Goal: Information Seeking & Learning: Learn about a topic

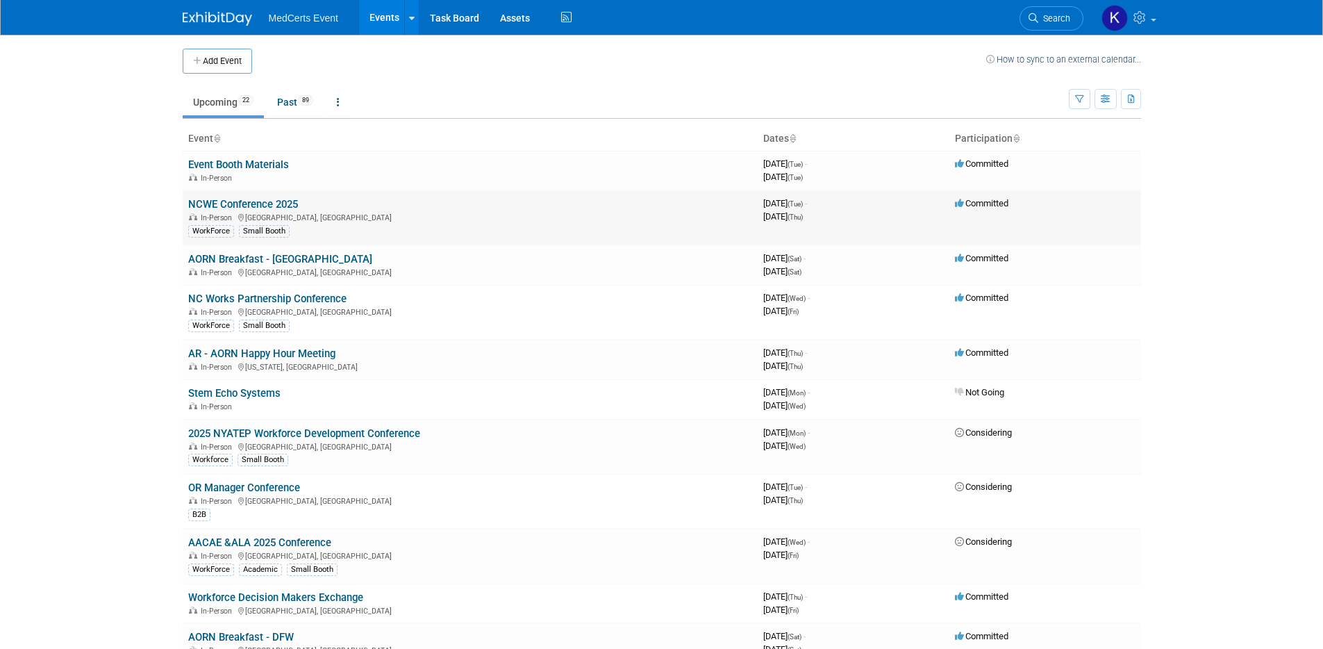
click at [264, 205] on link "NCWE Conference 2025" at bounding box center [243, 204] width 110 height 13
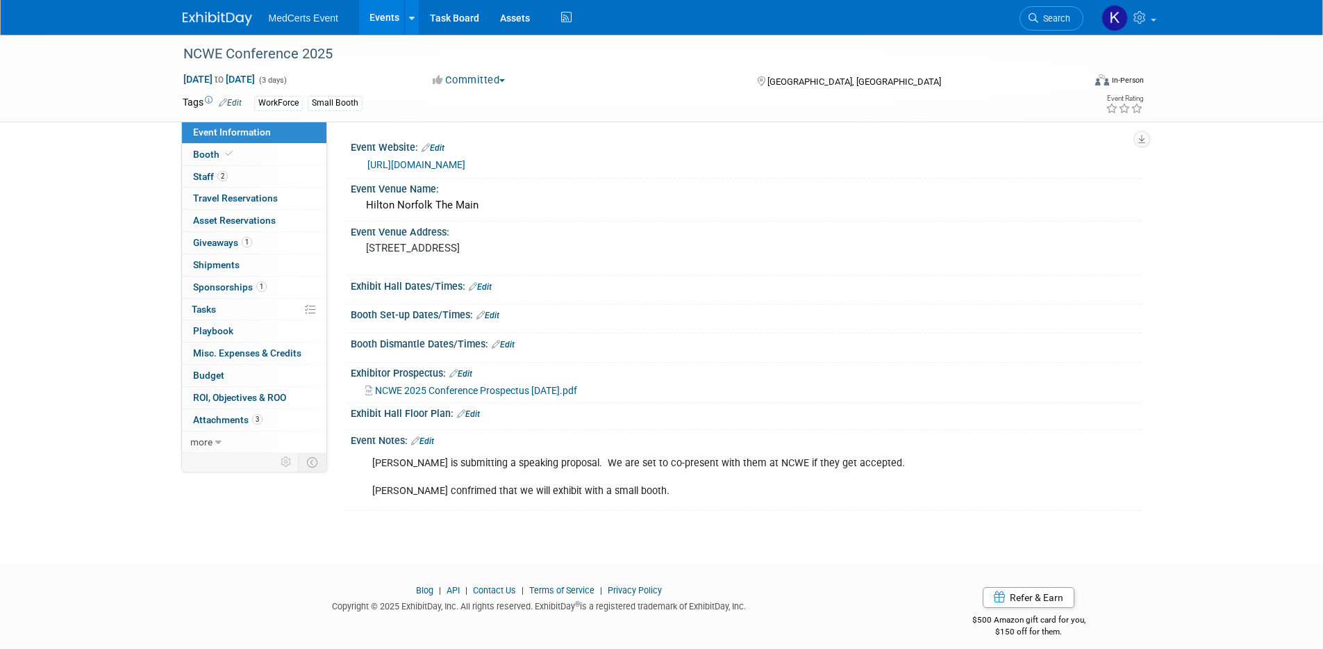
click at [465, 165] on link "https://ncwe.org/2025-conference/" at bounding box center [416, 164] width 98 height 11
click at [560, 388] on span "NCWE 2025 Conference Prospectus 4.3.25.pdf" at bounding box center [476, 390] width 202 height 11
click at [0, 0] on body "MedCerts Event Events Add Event Bulk Upload Events Shareable Event Boards Recen…" at bounding box center [661, 324] width 1323 height 649
click at [209, 152] on span "Booth" at bounding box center [214, 154] width 42 height 11
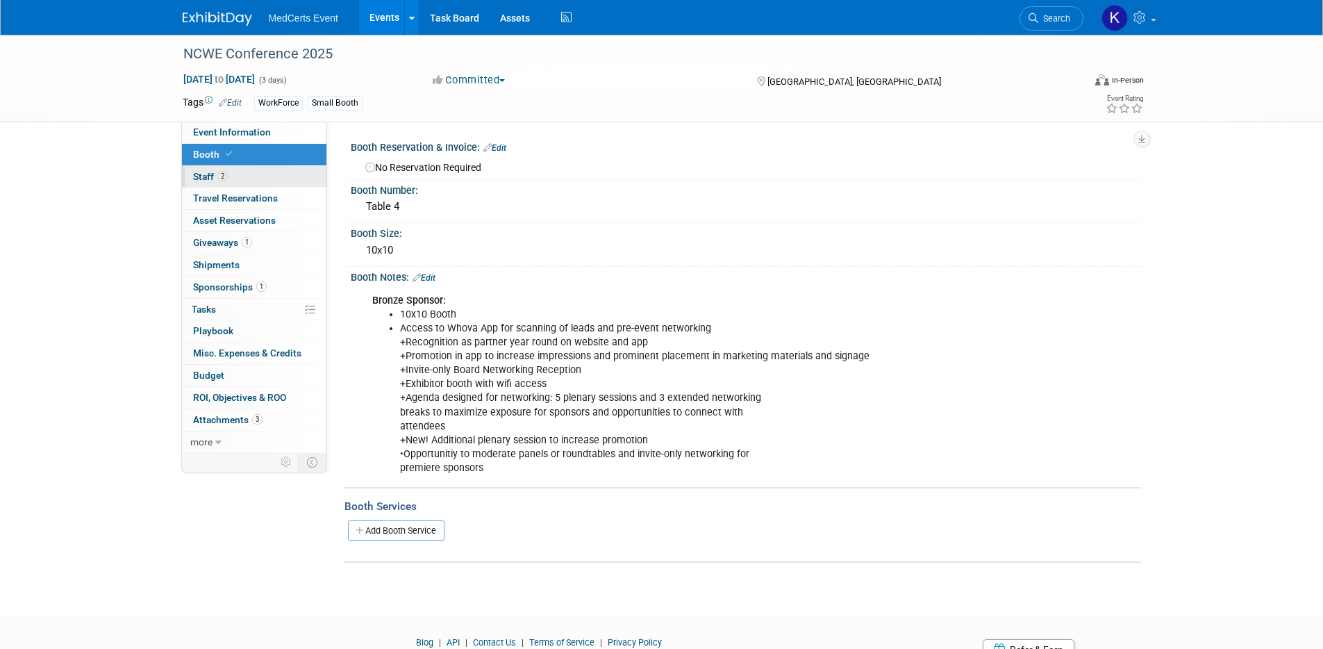
click at [195, 183] on link "2 Staff 2" at bounding box center [254, 177] width 144 height 22
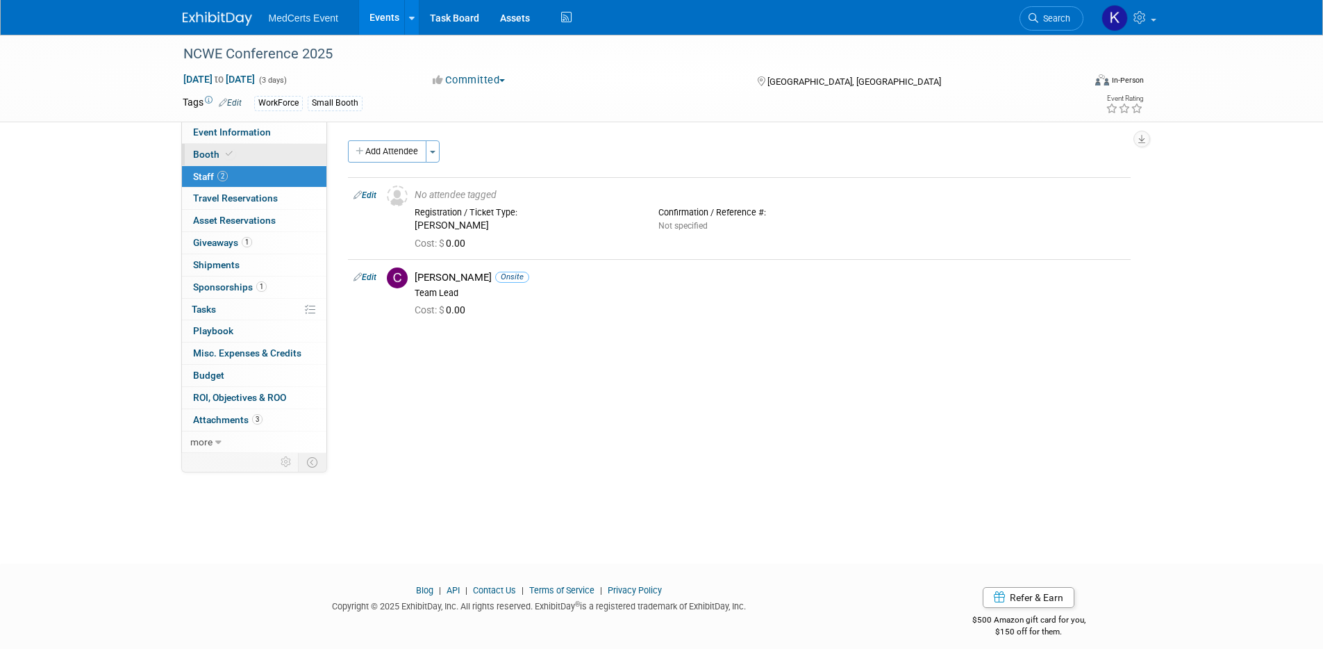
click at [203, 162] on link "Booth" at bounding box center [254, 155] width 144 height 22
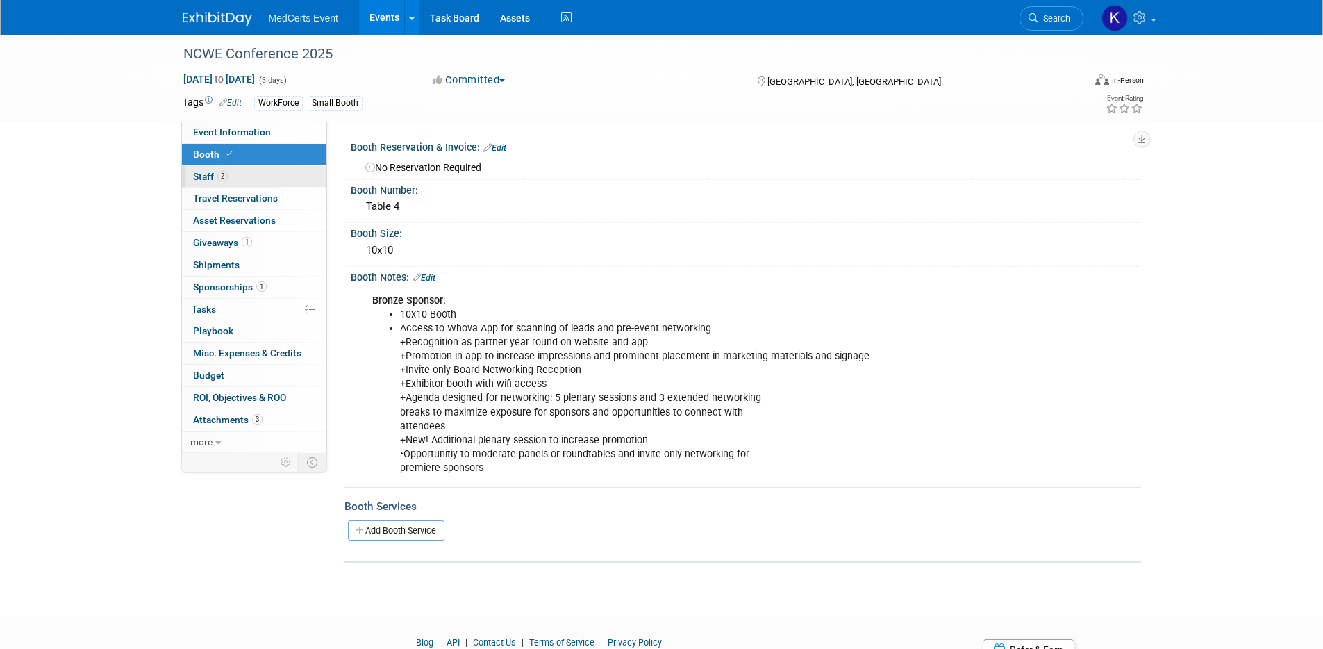
click at [201, 175] on span "Staff 2" at bounding box center [210, 176] width 35 height 11
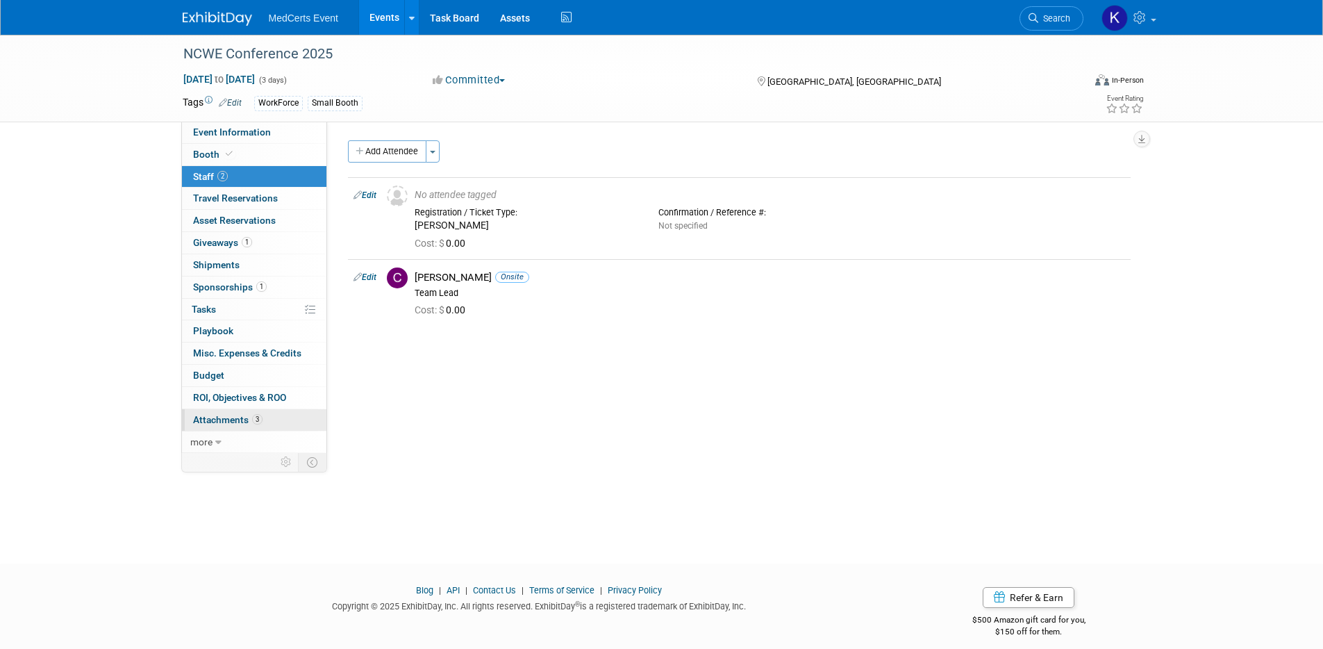
click at [231, 422] on span "Attachments 3" at bounding box center [227, 419] width 69 height 11
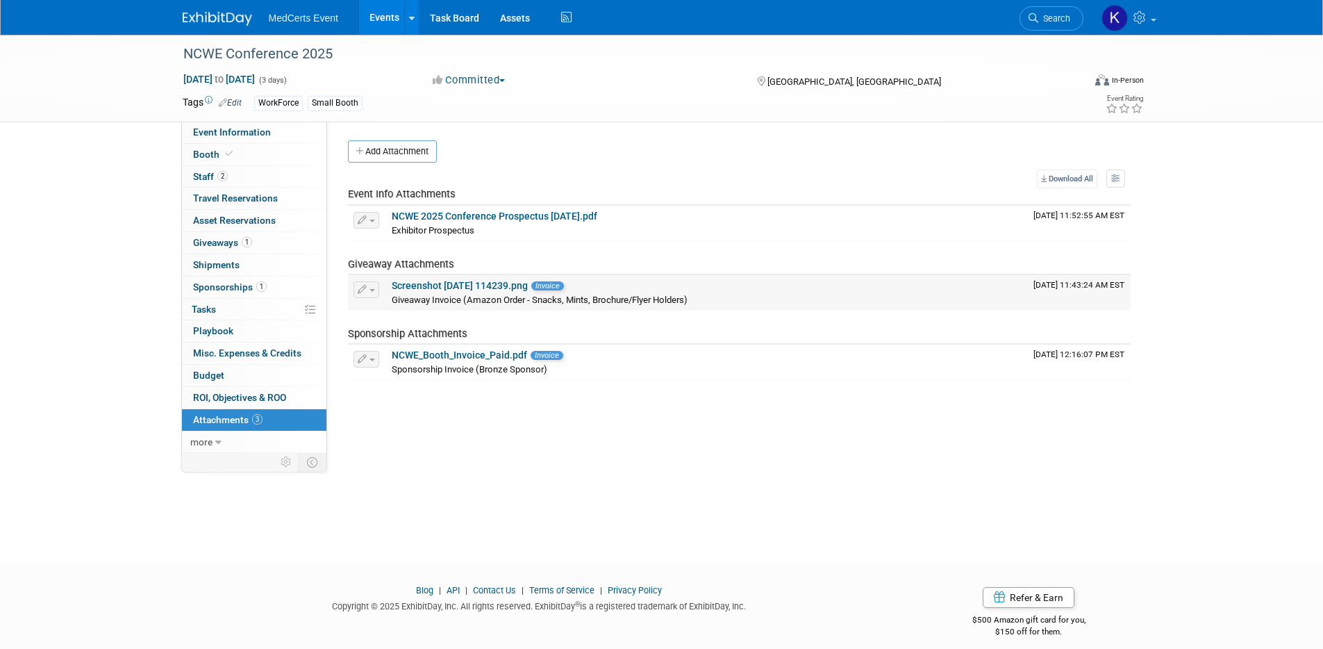
click at [433, 284] on link "Screenshot 2025-09-30 114239.png" at bounding box center [460, 285] width 136 height 11
click at [392, 355] on link "NCWE_Booth_Invoice_Paid.pdf" at bounding box center [459, 354] width 135 height 11
